Goal: Information Seeking & Learning: Find specific fact

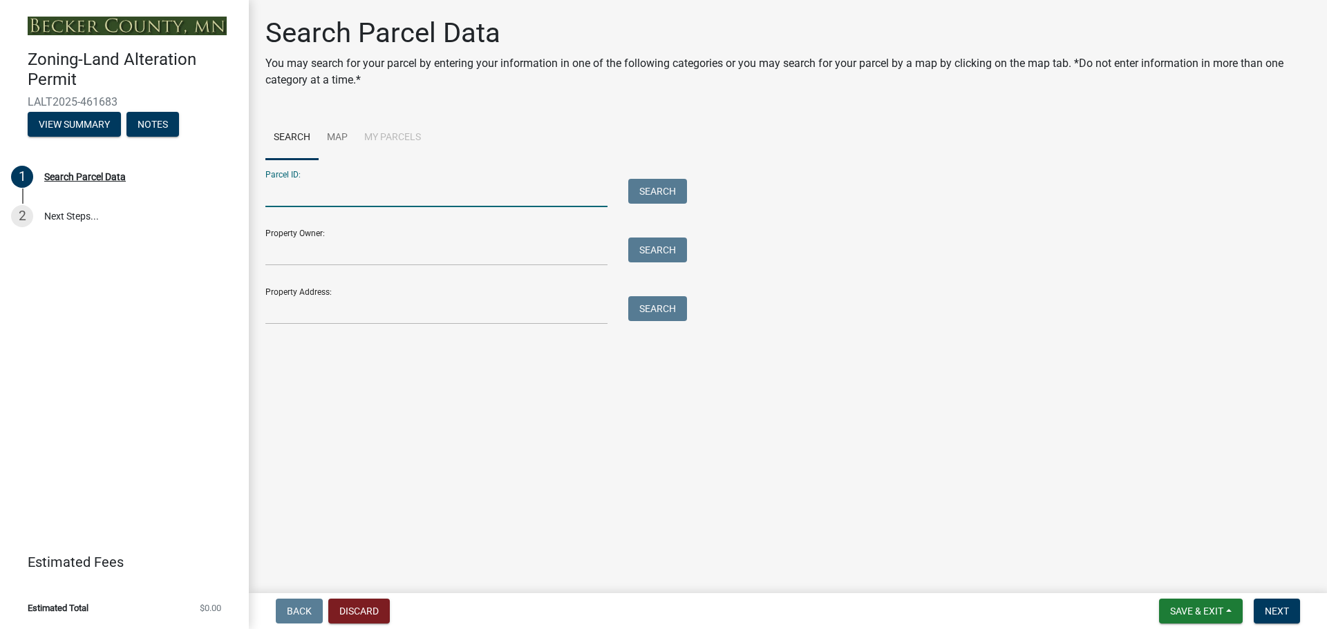
click at [360, 189] on input "Parcel ID:" at bounding box center [436, 193] width 342 height 28
type input "191898000"
click at [647, 193] on button "Search" at bounding box center [657, 191] width 59 height 25
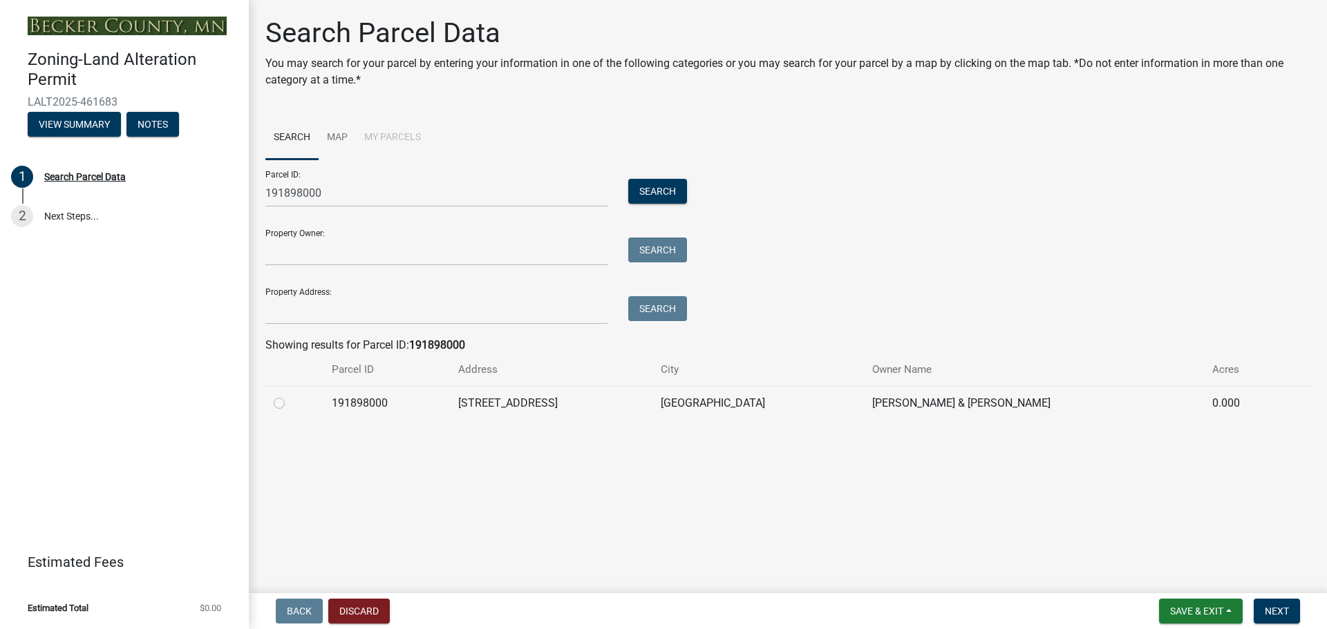
click at [274, 404] on td at bounding box center [294, 403] width 58 height 34
click at [290, 395] on label at bounding box center [290, 395] width 0 height 0
click at [290, 404] on input "radio" at bounding box center [294, 399] width 9 height 9
radio input "true"
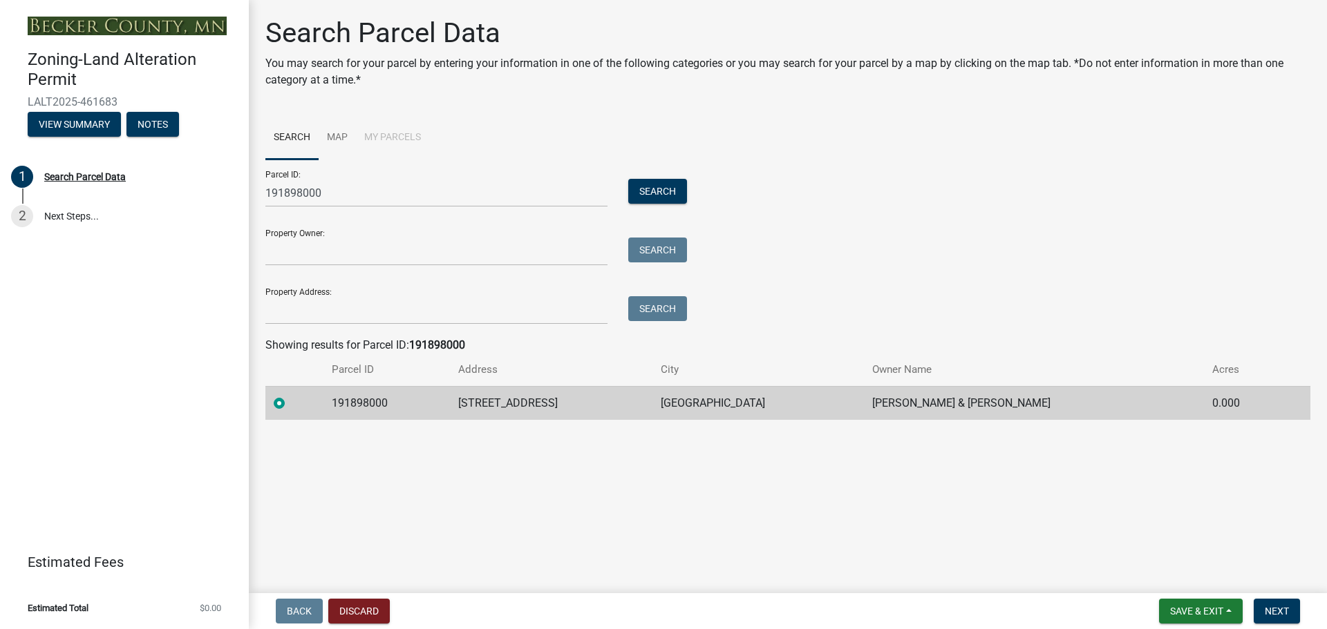
click at [966, 402] on td "[PERSON_NAME] & [PERSON_NAME]" at bounding box center [1034, 403] width 340 height 34
click at [742, 486] on main "Search Parcel Data You may search for your parcel by entering your information …" at bounding box center [788, 294] width 1078 height 588
click at [86, 217] on link "2 Next Steps..." at bounding box center [124, 217] width 249 height 40
click at [56, 214] on link "2 Next Steps..." at bounding box center [124, 217] width 249 height 40
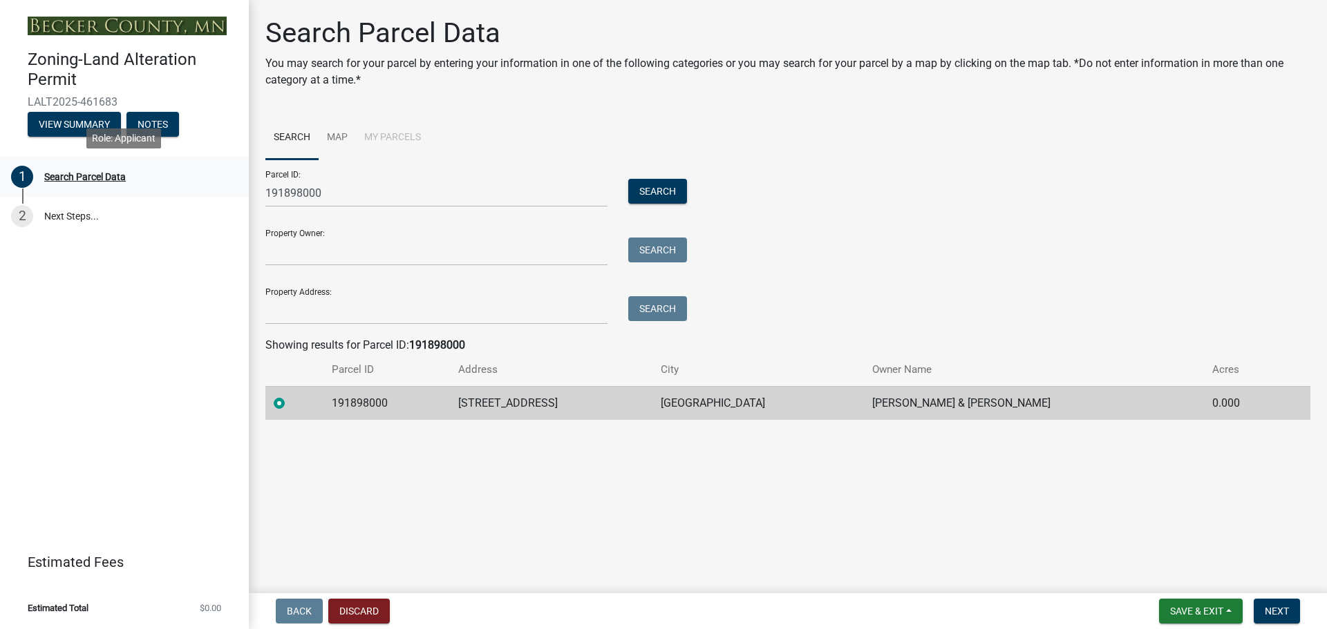
click at [62, 173] on div "Search Parcel Data" at bounding box center [85, 177] width 82 height 10
click at [79, 127] on button "View Summary" at bounding box center [74, 124] width 93 height 25
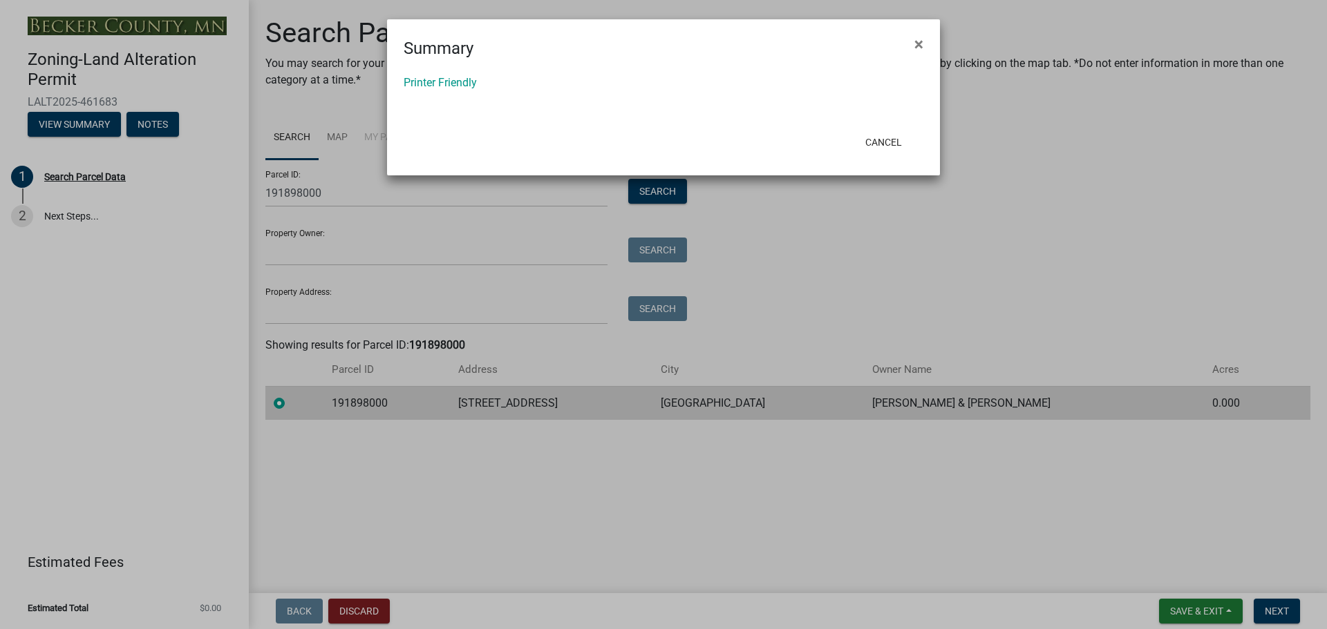
click at [86, 121] on ngb-modal-window "Summary × Printer Friendly Cancel" at bounding box center [663, 314] width 1327 height 629
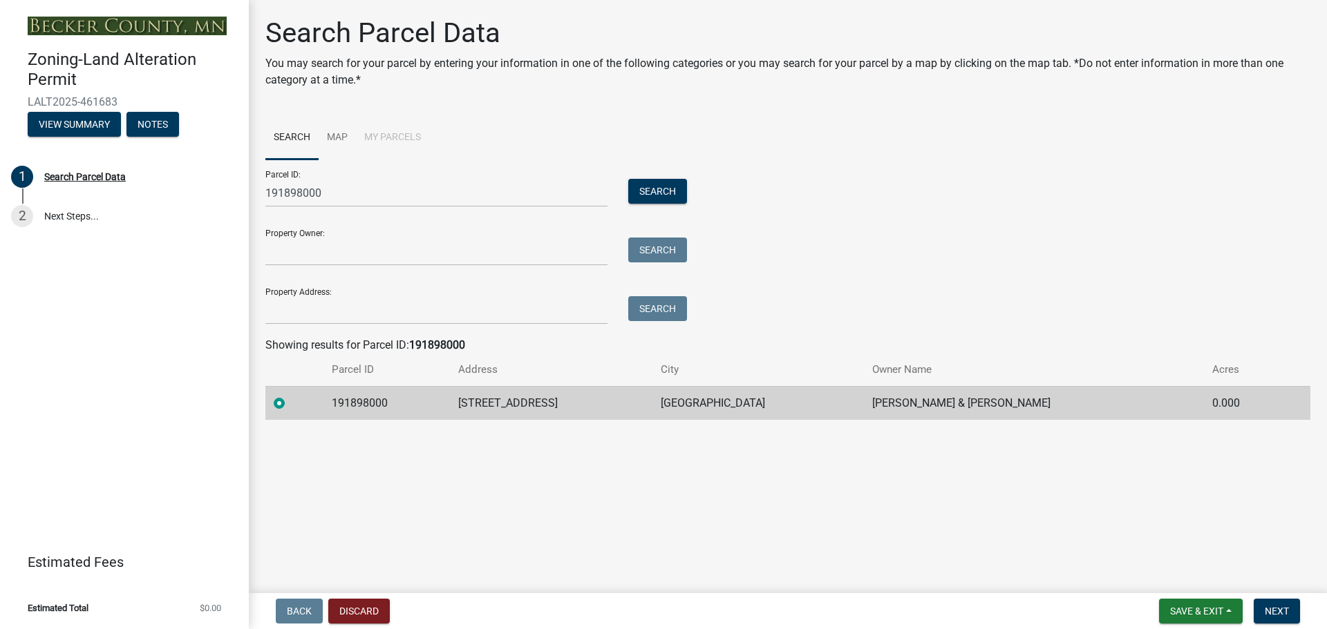
click at [755, 400] on td "[GEOGRAPHIC_DATA]" at bounding box center [757, 403] width 211 height 34
